Goal: Use online tool/utility: Utilize a website feature to perform a specific function

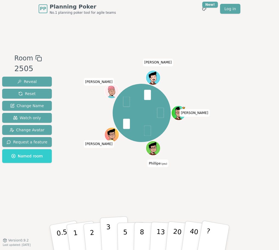
click at [112, 233] on button "3" at bounding box center [115, 237] width 30 height 43
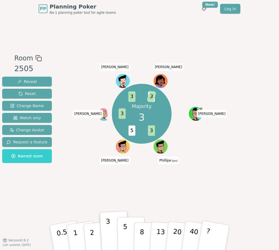
click at [125, 233] on p "5" at bounding box center [125, 237] width 5 height 30
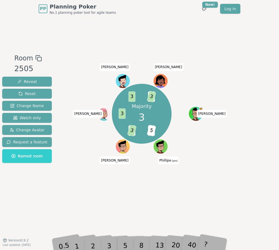
drag, startPoint x: 206, startPoint y: 166, endPoint x: 244, endPoint y: 130, distance: 52.6
click at [206, 166] on div "Majority 3 3 5 5 3 3 3 2 3 [PERSON_NAME] (you) [PERSON_NAME] [PERSON_NAME]" at bounding box center [141, 128] width 149 height 151
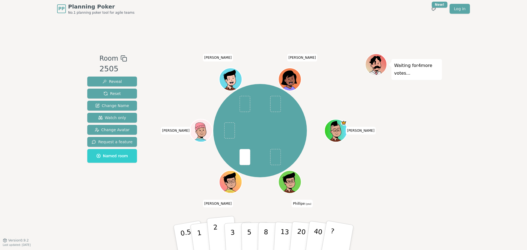
click at [221, 230] on button "2" at bounding box center [222, 238] width 31 height 44
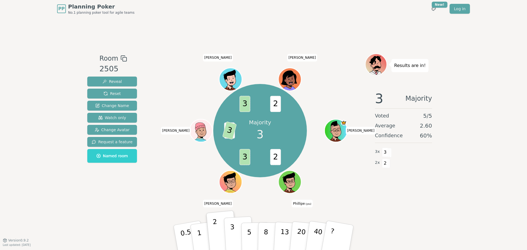
click at [236, 236] on button "3" at bounding box center [239, 237] width 30 height 43
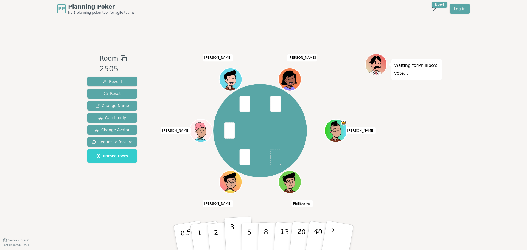
click at [235, 232] on button "3" at bounding box center [239, 237] width 30 height 43
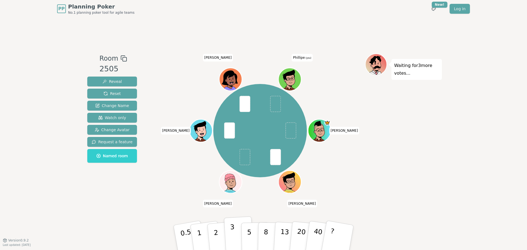
click at [235, 232] on button "3" at bounding box center [239, 237] width 30 height 43
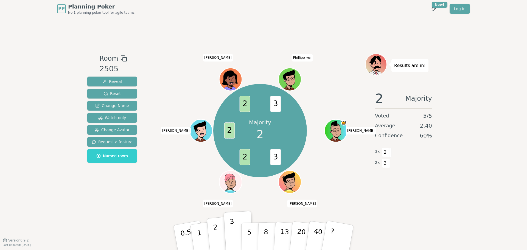
click at [219, 229] on button "2" at bounding box center [222, 238] width 31 height 44
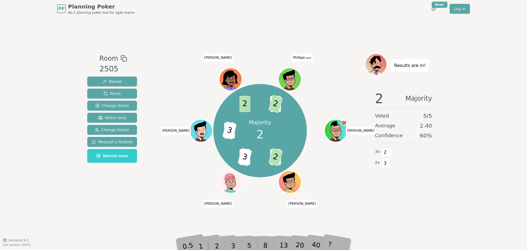
click at [372, 180] on div "2 Majority Voted 5 / 5 Average 2.40 Confidence 60 % 3 x 2 2 x 3" at bounding box center [403, 141] width 77 height 110
